Goal: Task Accomplishment & Management: Manage account settings

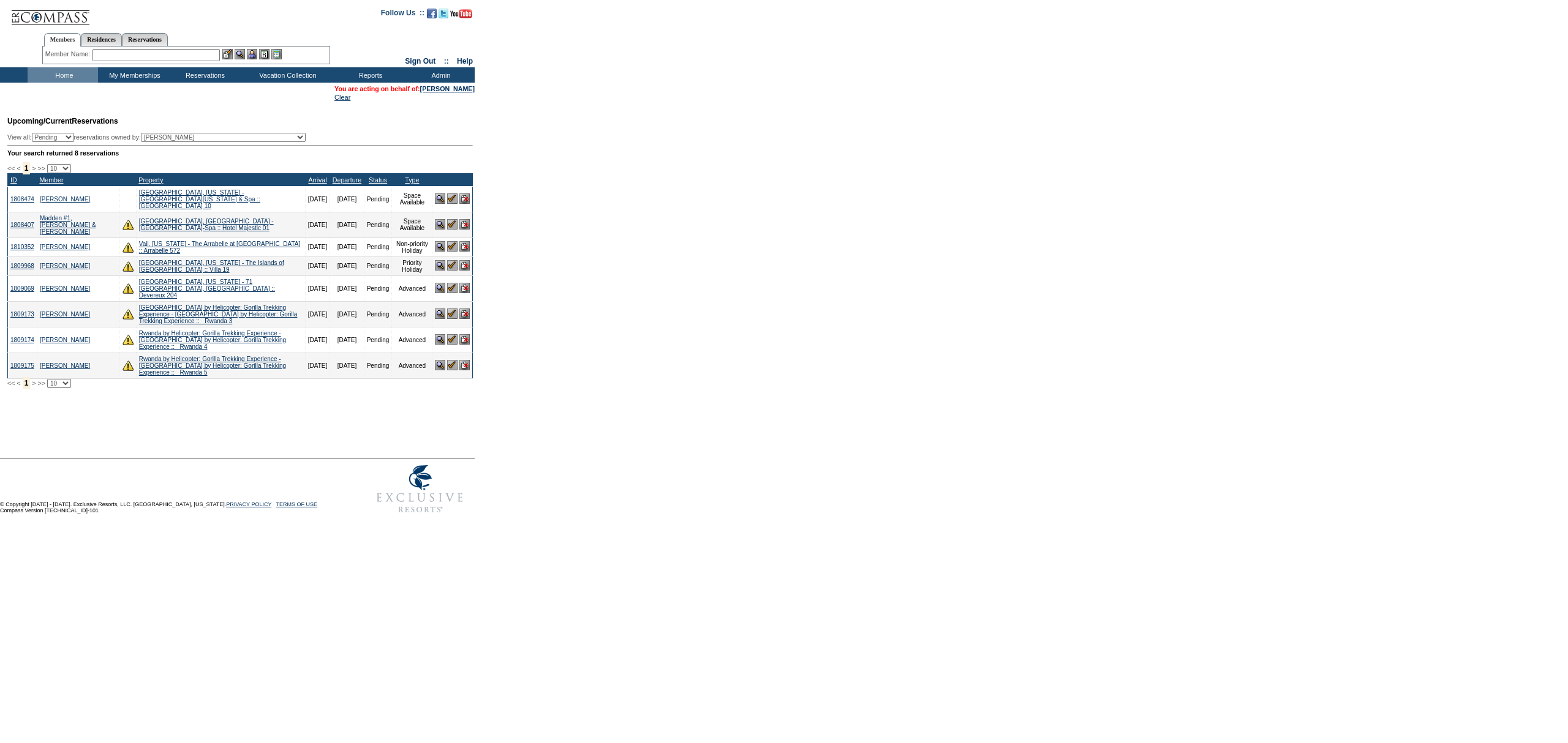
click at [188, 53] on input "text" at bounding box center [155, 55] width 127 height 12
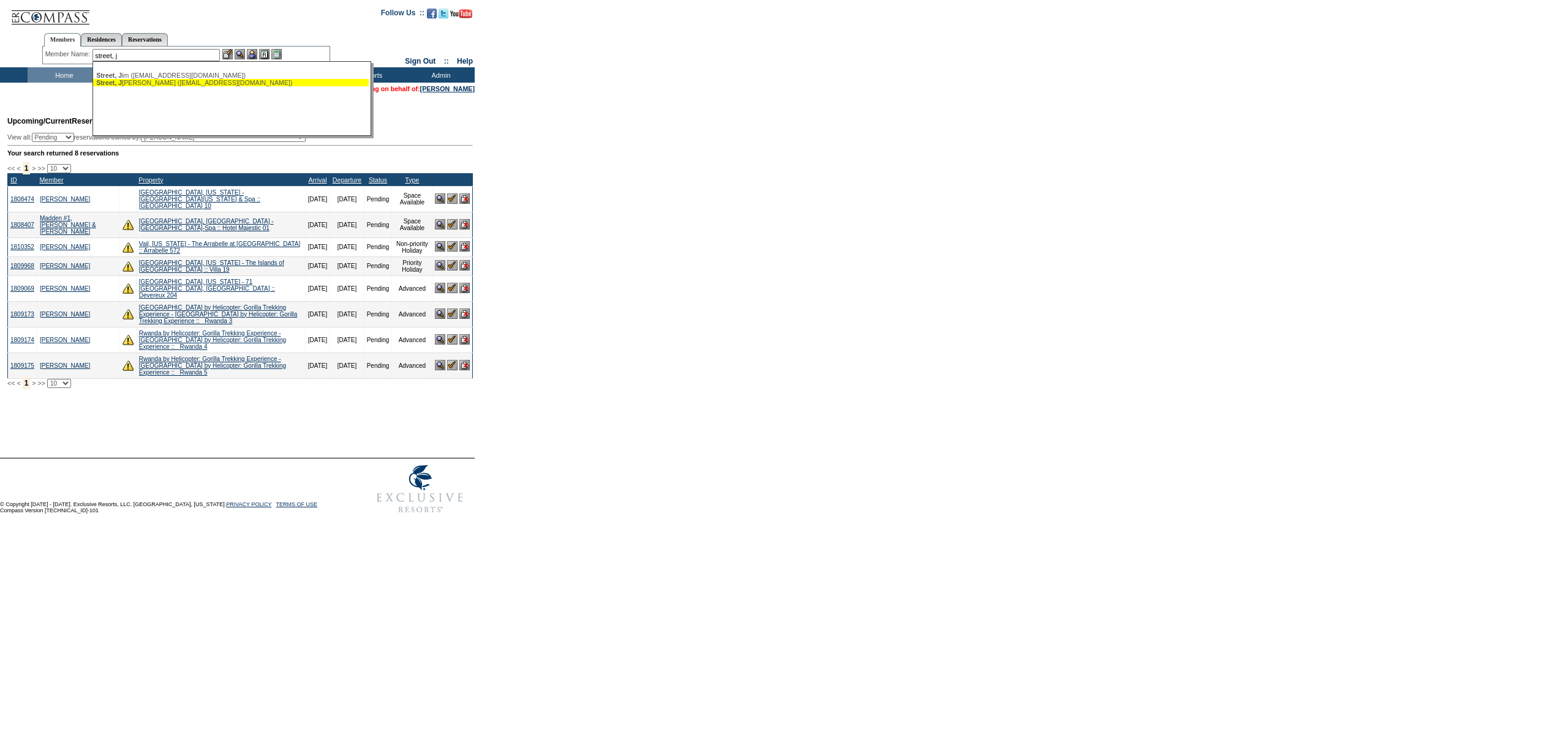
click at [181, 79] on div "Street, J udy (judystreet@aol.com)" at bounding box center [231, 82] width 270 height 7
type input "Street, Judy (judystreet@aol.com)"
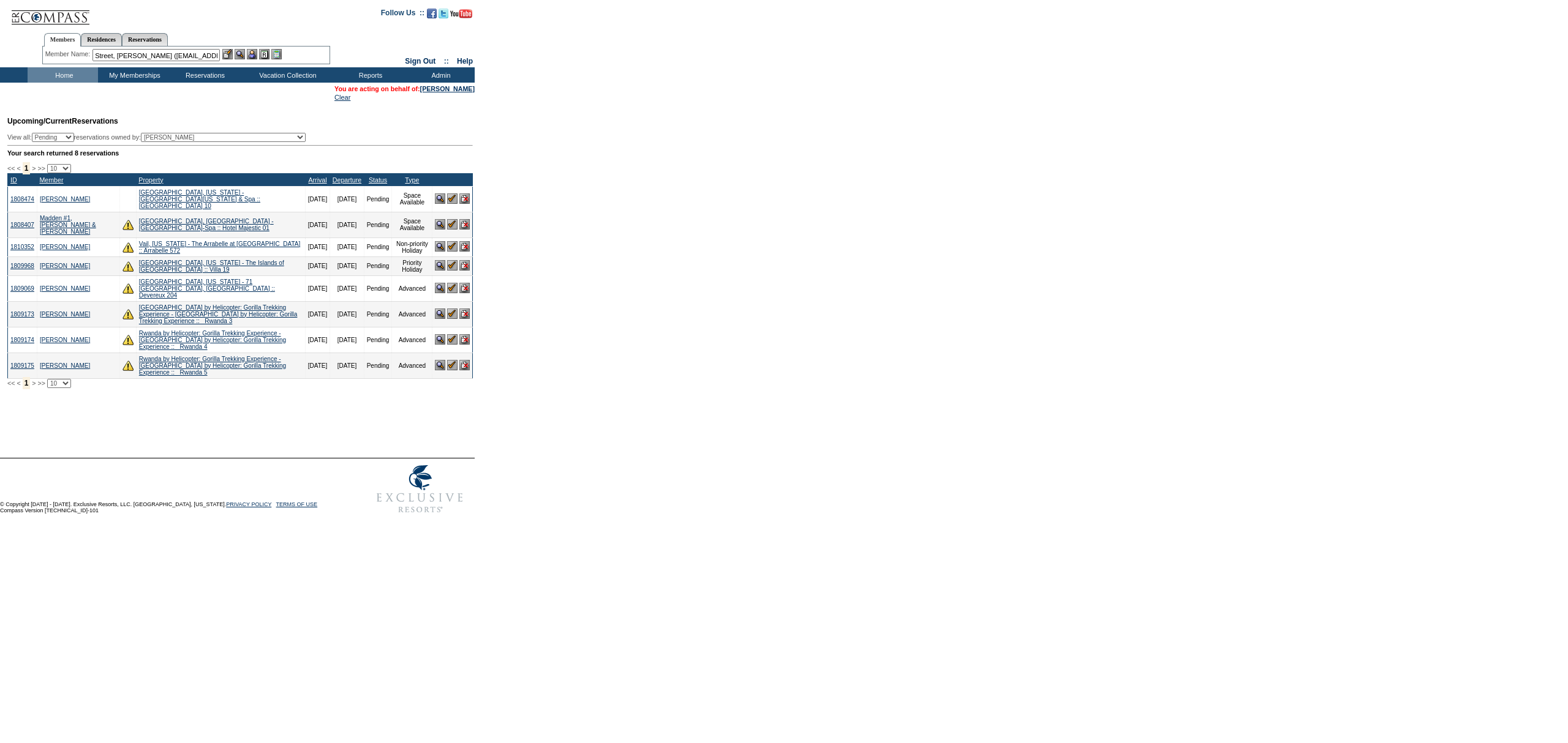
click at [257, 57] on img at bounding box center [252, 54] width 11 height 11
click at [236, 52] on div at bounding box center [252, 54] width 59 height 11
click at [242, 57] on img at bounding box center [239, 54] width 11 height 11
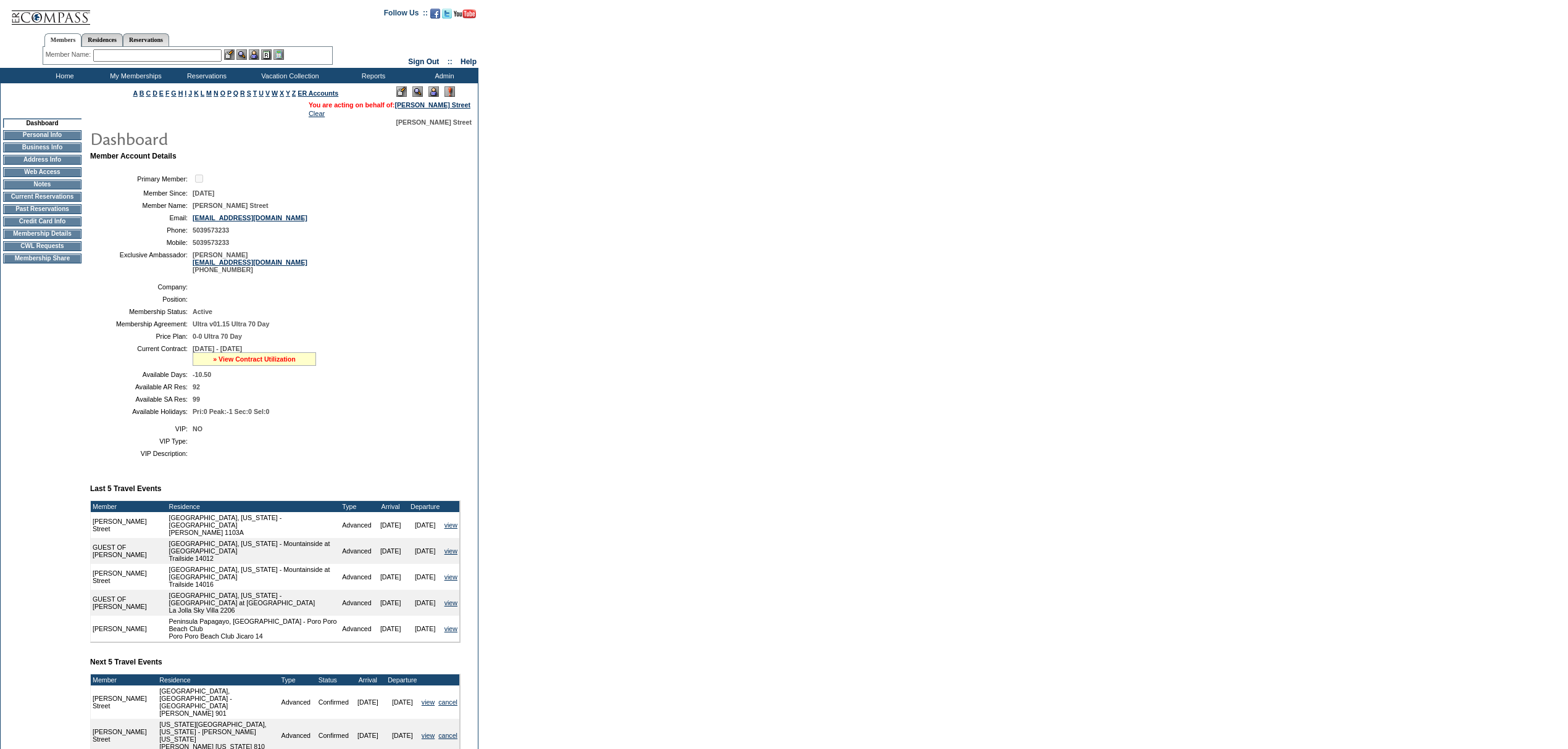
click at [244, 363] on link "» View Contract Utilization" at bounding box center [254, 359] width 83 height 7
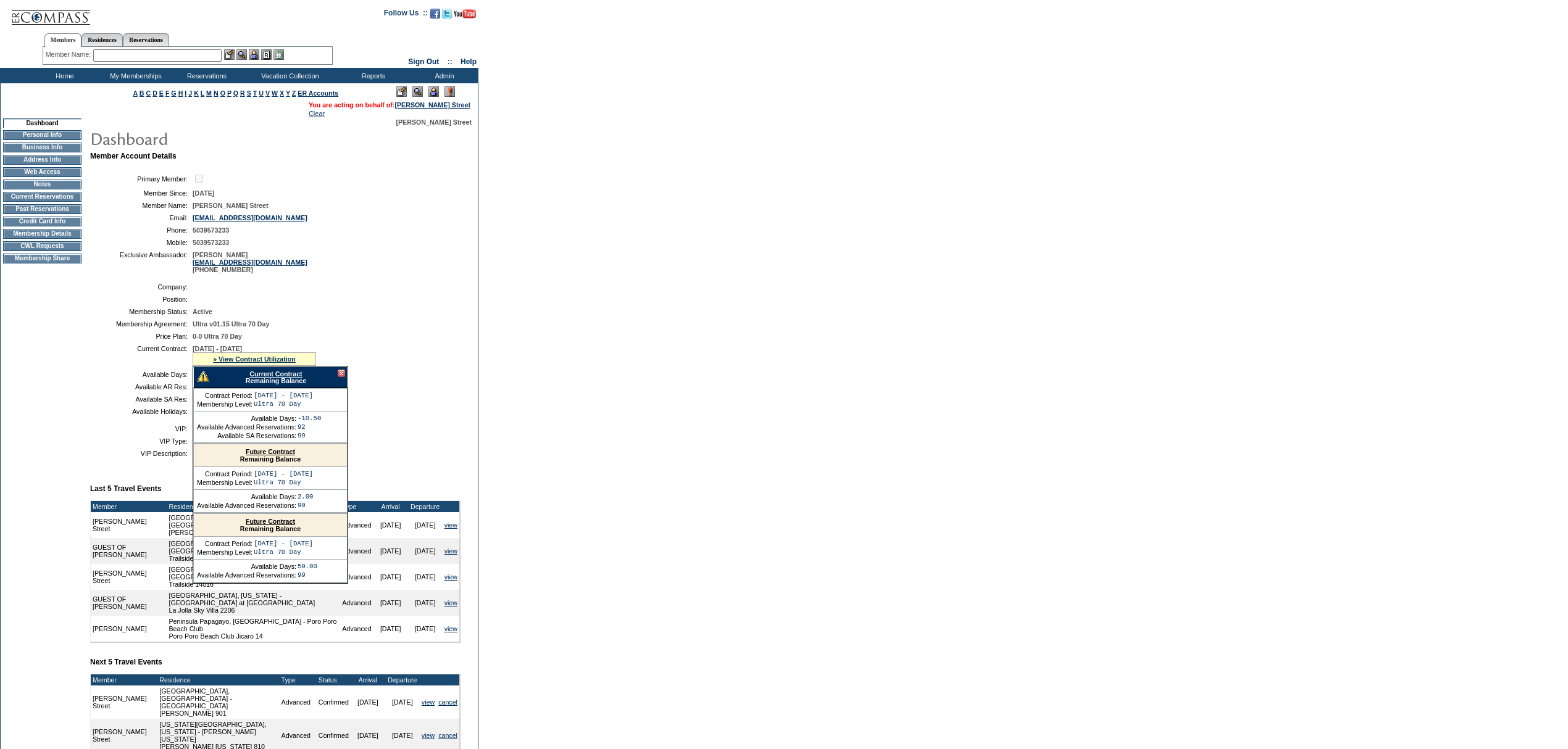
click at [255, 378] on link "Current Contract" at bounding box center [275, 374] width 52 height 7
click at [64, 80] on td "Home" at bounding box center [64, 75] width 71 height 16
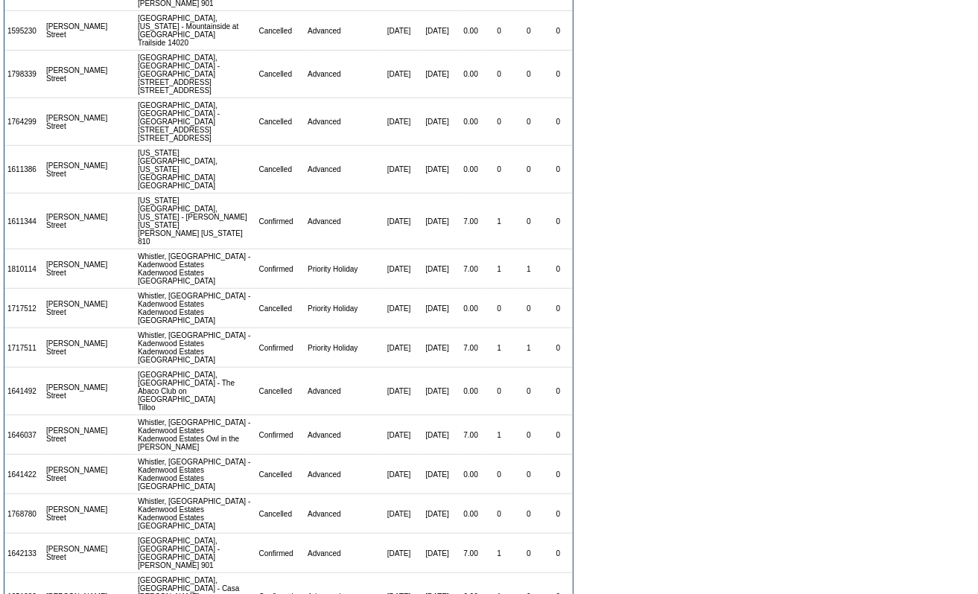
scroll to position [576, 0]
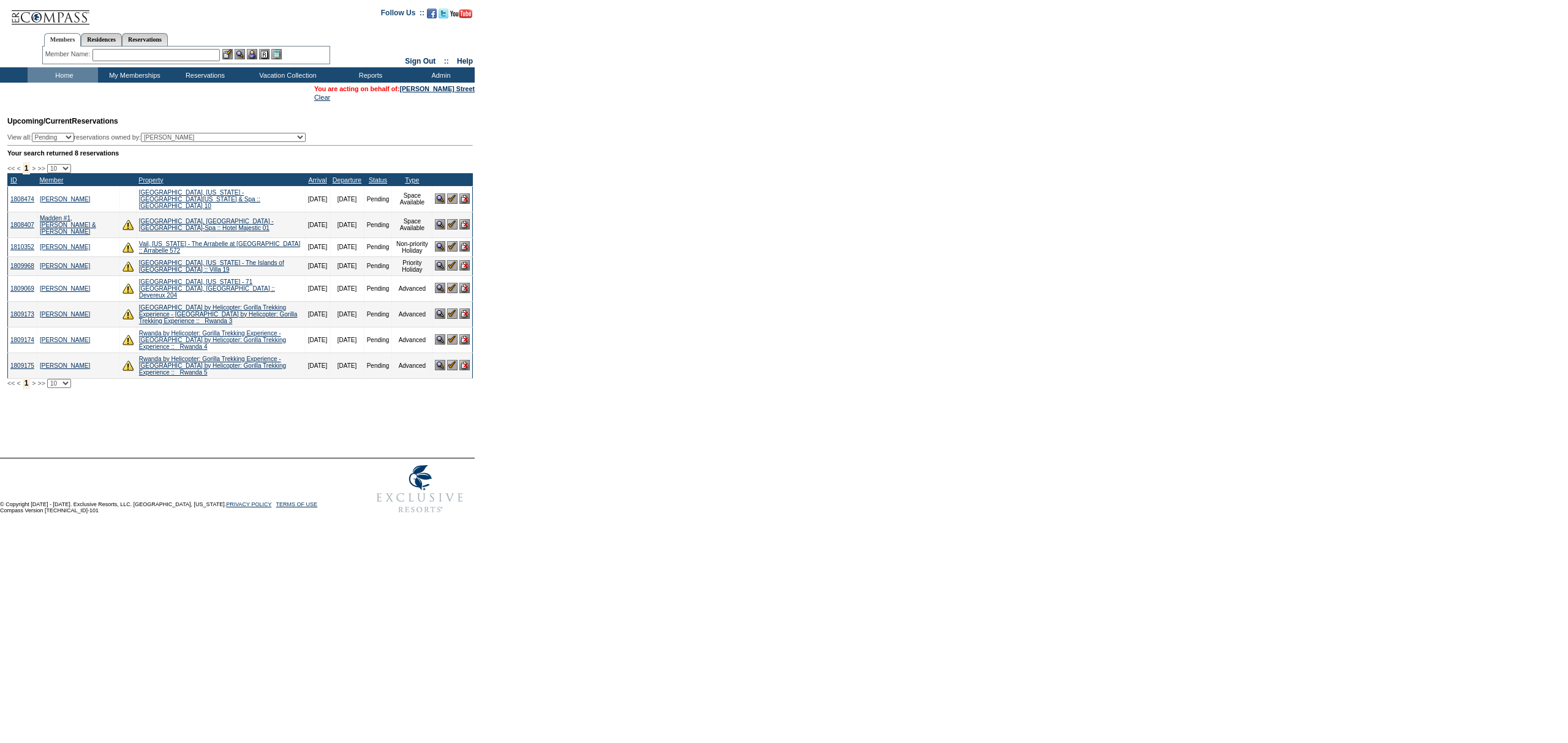
click at [157, 52] on input "text" at bounding box center [155, 55] width 127 height 12
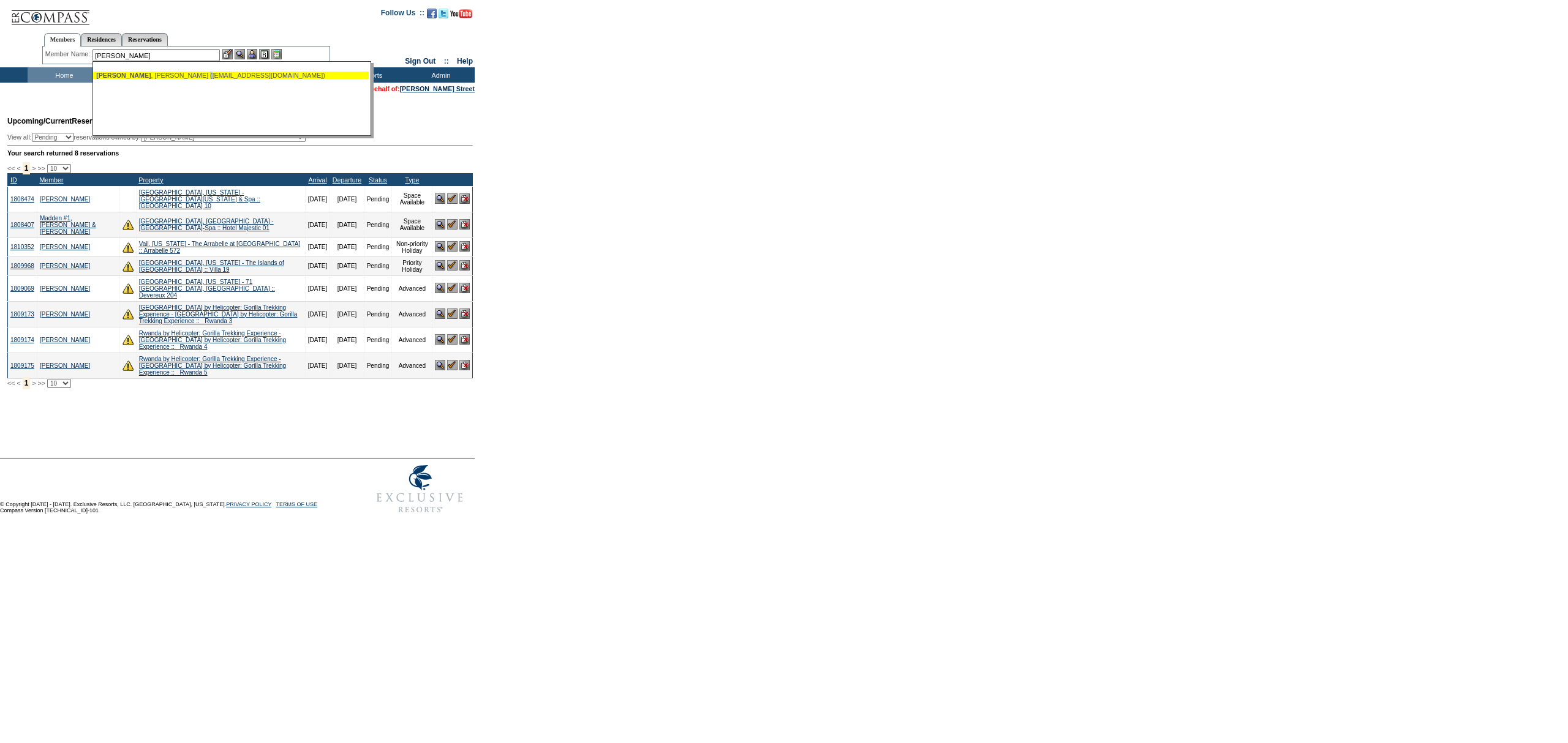
click at [177, 74] on div "Eliason , Randall (rdeliason@gmail.com)" at bounding box center [231, 75] width 270 height 7
type input "Eliason, Randall (rdeliason@gmail.com)"
click at [252, 54] on img at bounding box center [252, 54] width 11 height 11
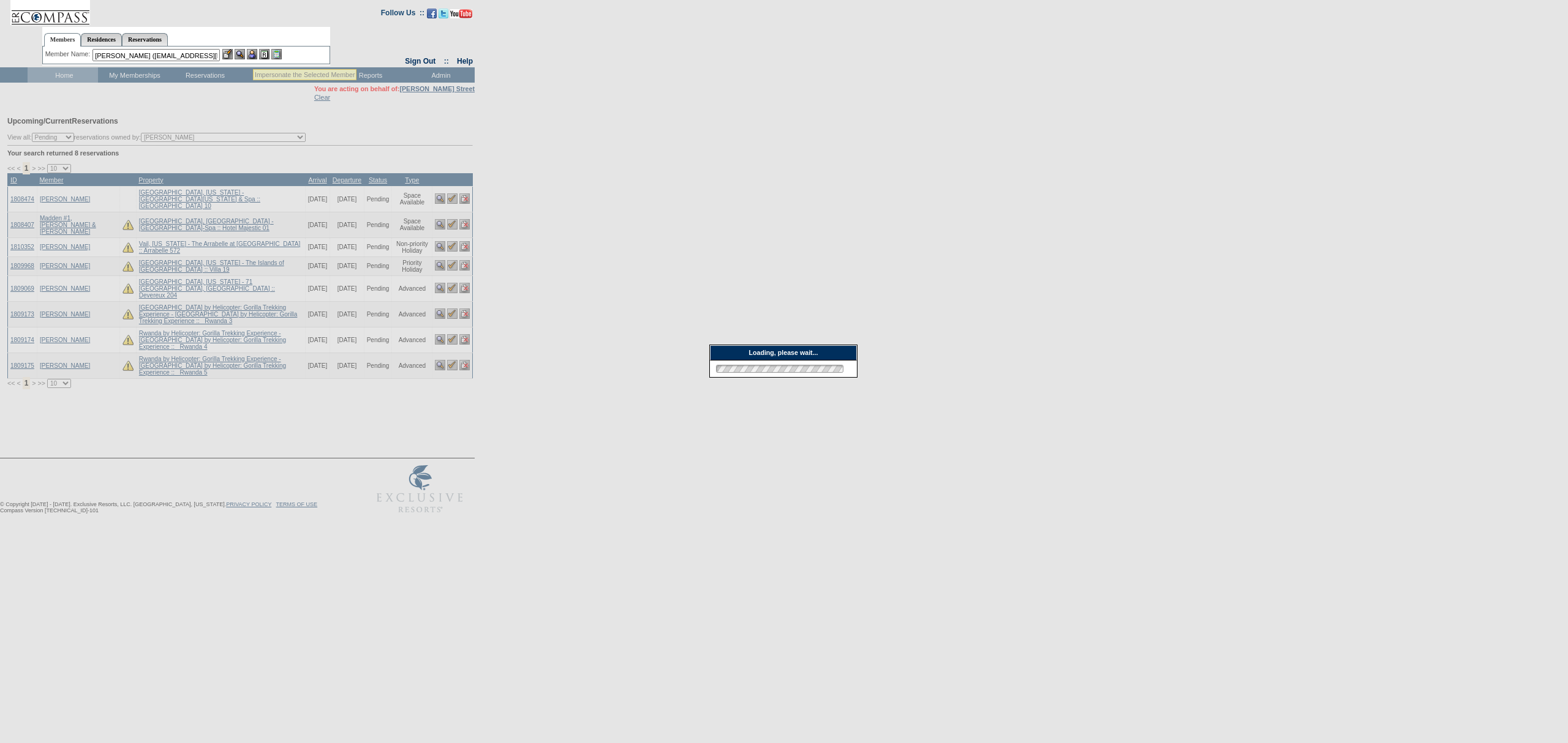
click at [242, 55] on img at bounding box center [239, 54] width 11 height 11
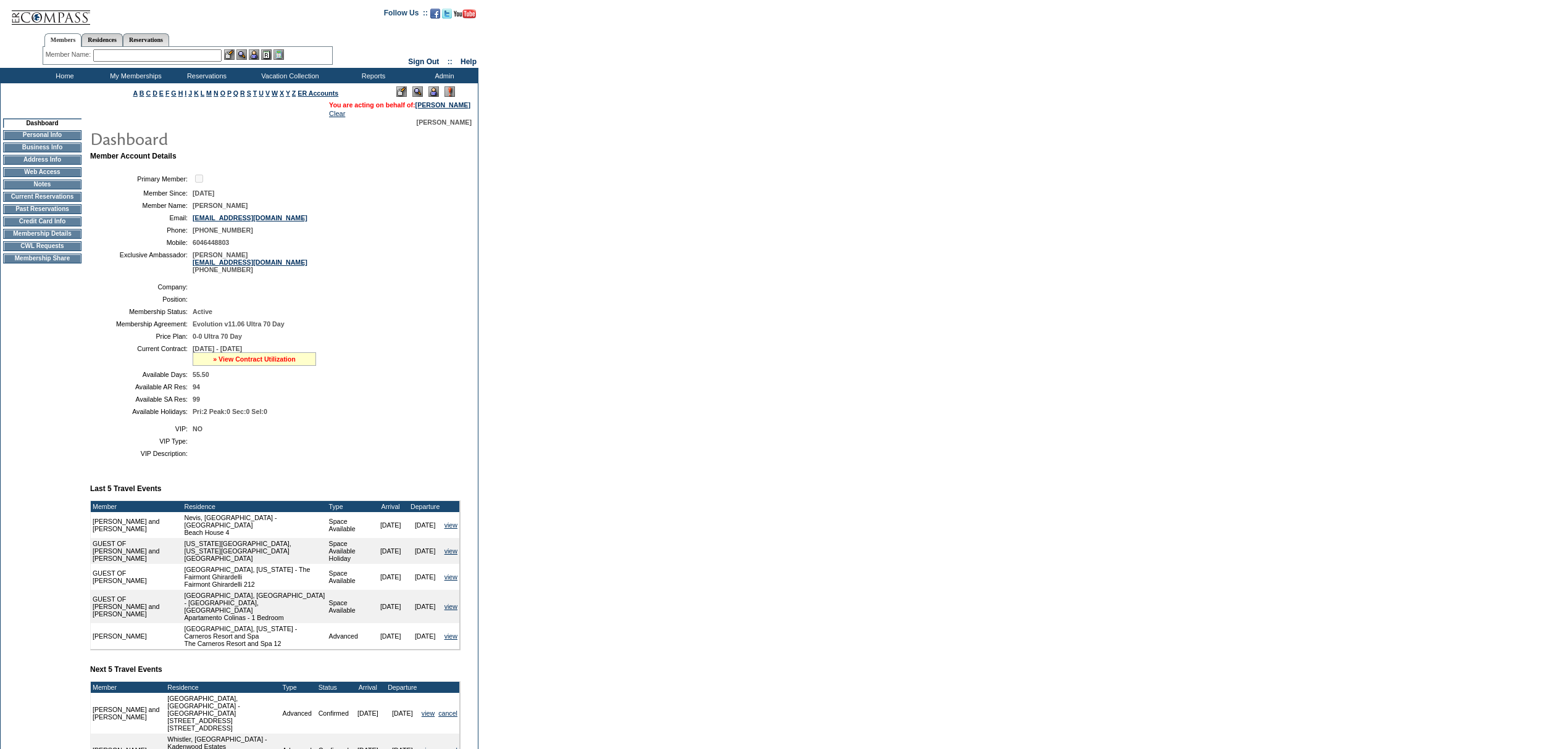
click at [262, 363] on link "» View Contract Utilization" at bounding box center [254, 359] width 83 height 7
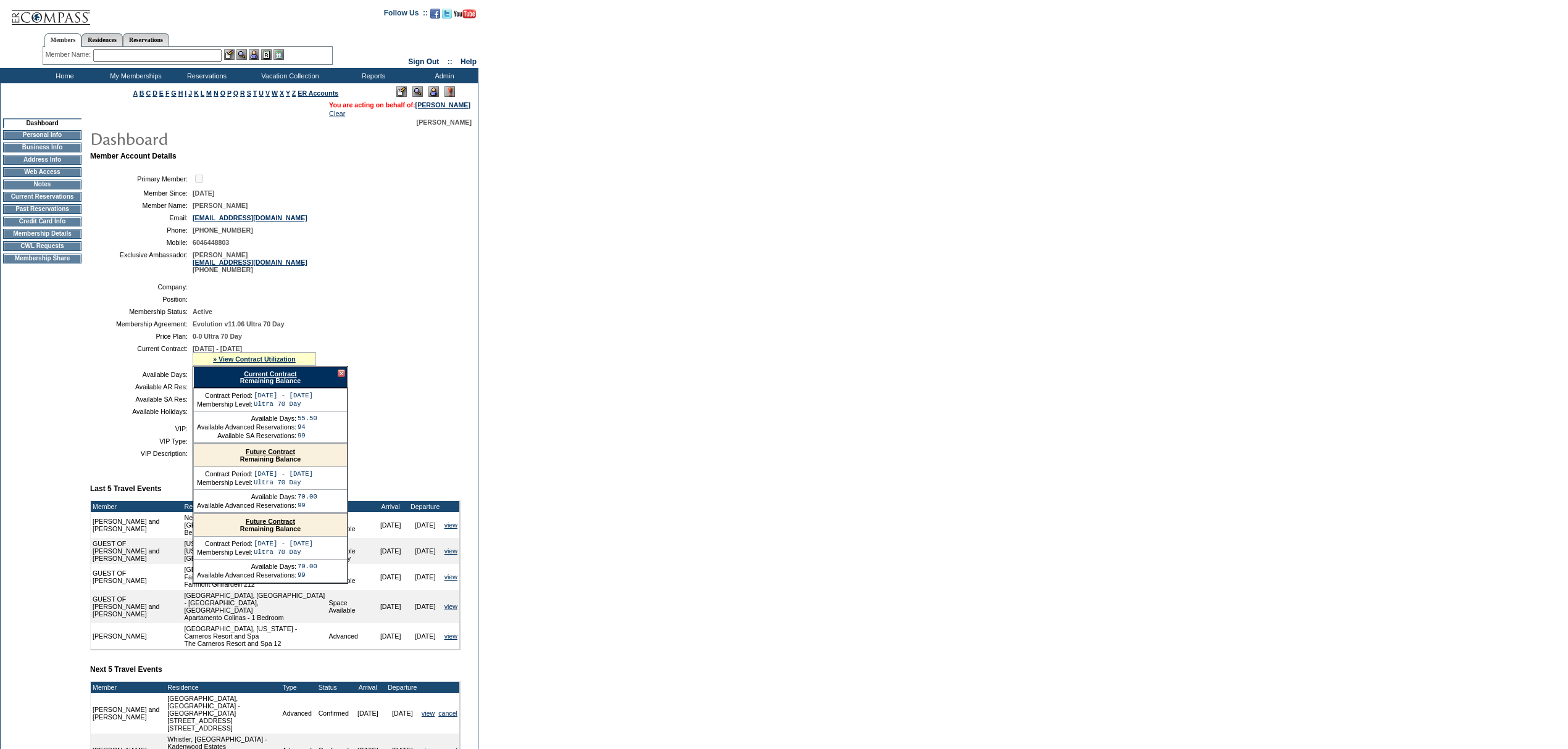
click at [275, 378] on link "Current Contract" at bounding box center [269, 374] width 52 height 7
drag, startPoint x: 173, startPoint y: 35, endPoint x: 133, endPoint y: 61, distance: 47.7
click at [169, 35] on link "Reservations" at bounding box center [146, 40] width 46 height 13
click at [131, 63] on div "Member Name: Destination or Residence: ReservationId:" at bounding box center [187, 56] width 290 height 18
click at [129, 56] on input "text" at bounding box center [118, 56] width 55 height 12
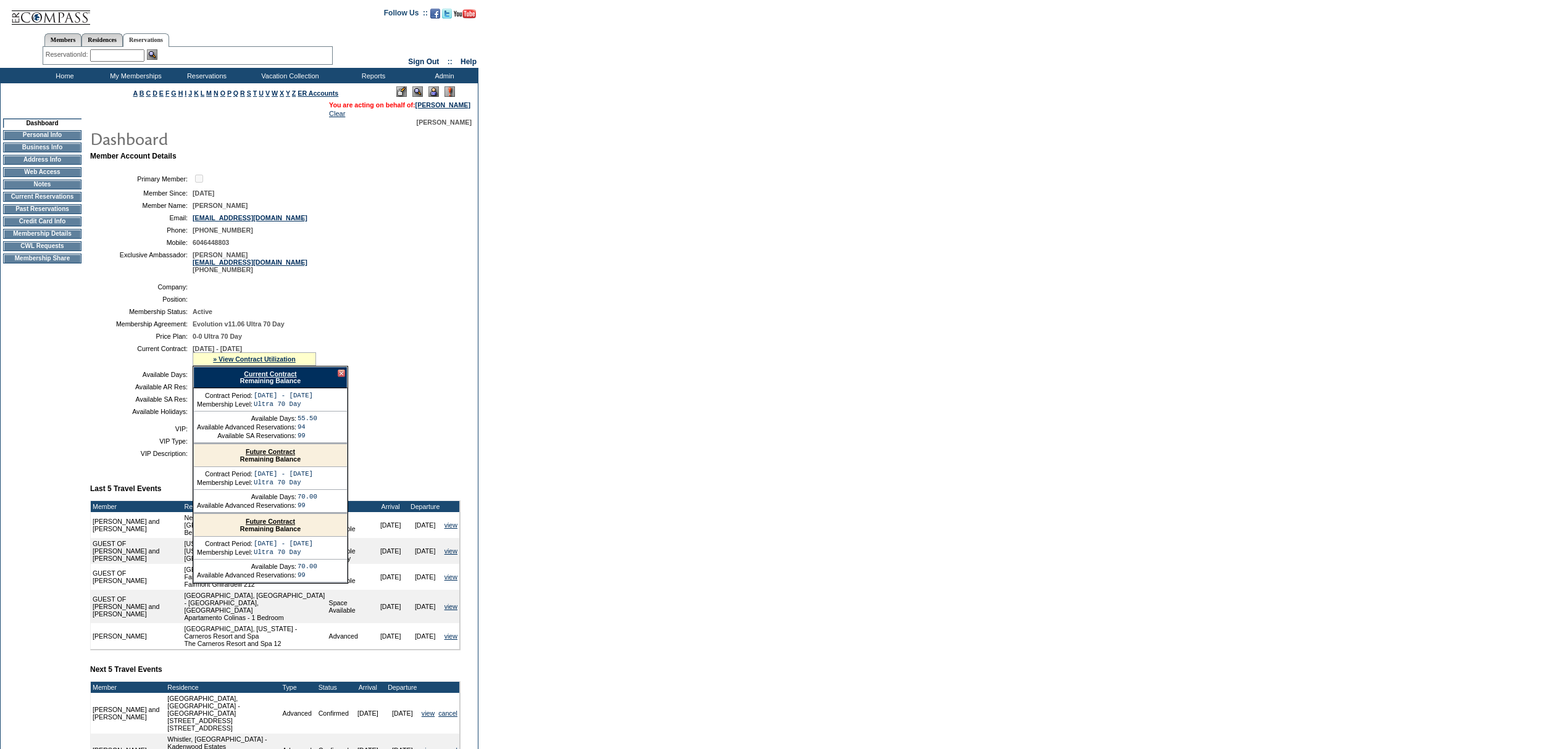
paste input "1691229"
type input "1691229"
